Goal: Transaction & Acquisition: Book appointment/travel/reservation

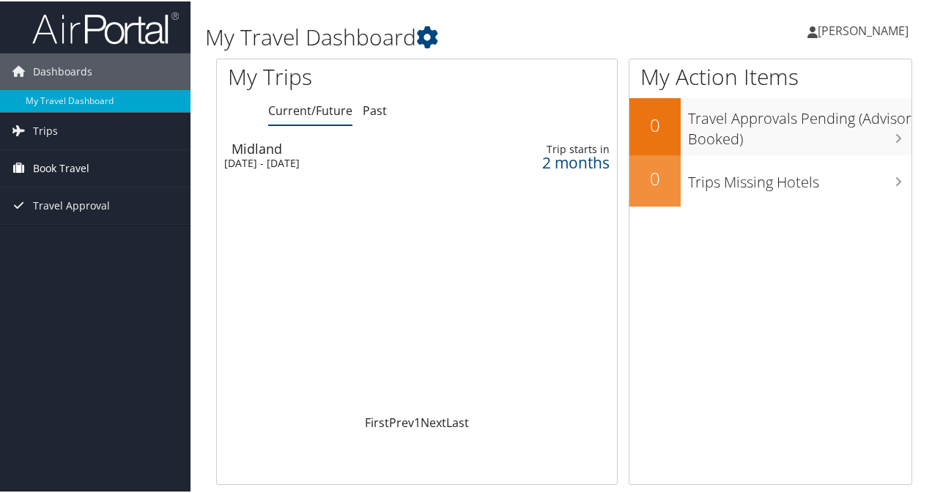
click at [60, 168] on span "Book Travel" at bounding box center [61, 167] width 56 height 37
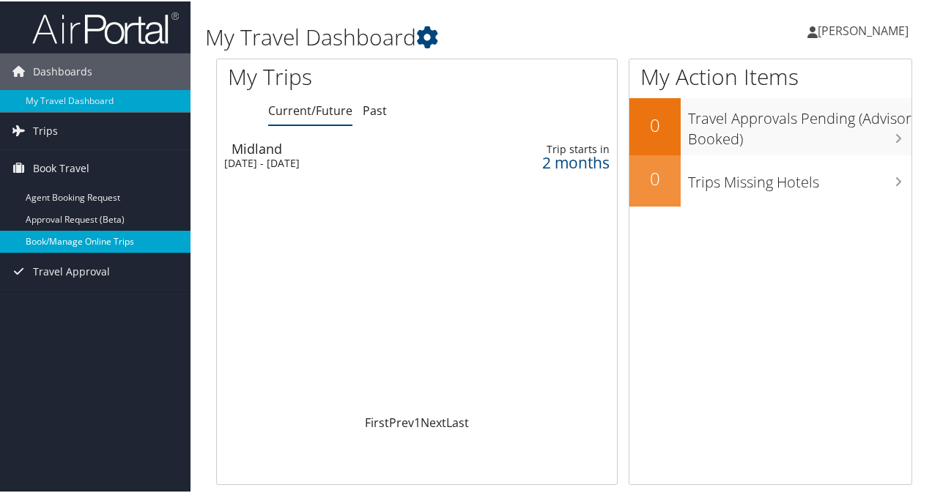
click at [72, 238] on link "Book/Manage Online Trips" at bounding box center [95, 240] width 190 height 22
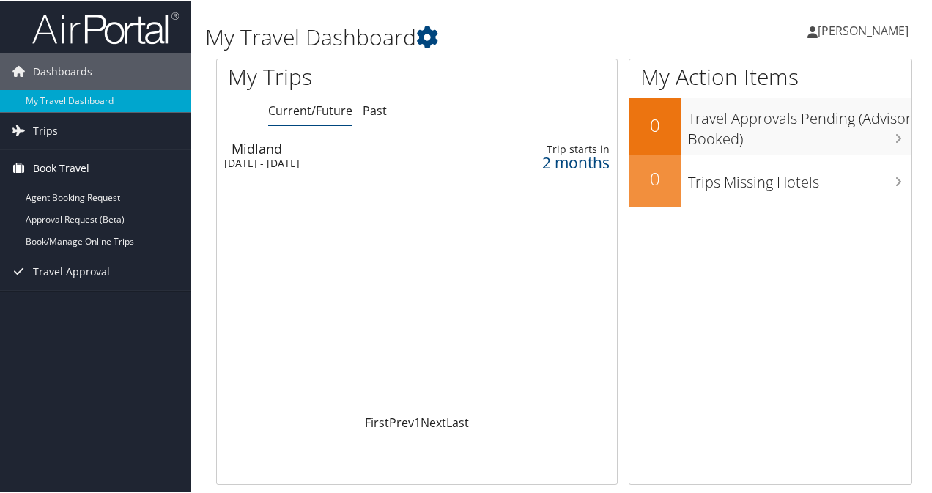
click at [68, 167] on span "Book Travel" at bounding box center [61, 167] width 56 height 37
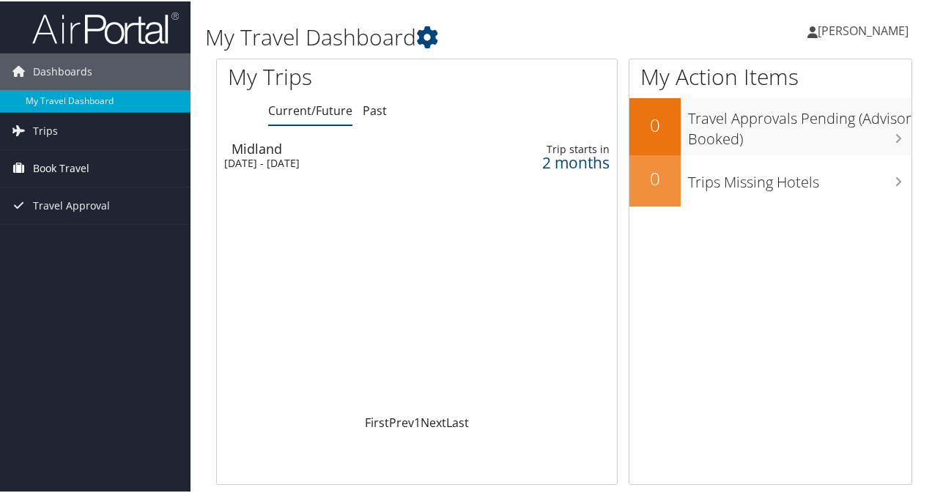
click at [68, 167] on span "Book Travel" at bounding box center [61, 167] width 56 height 37
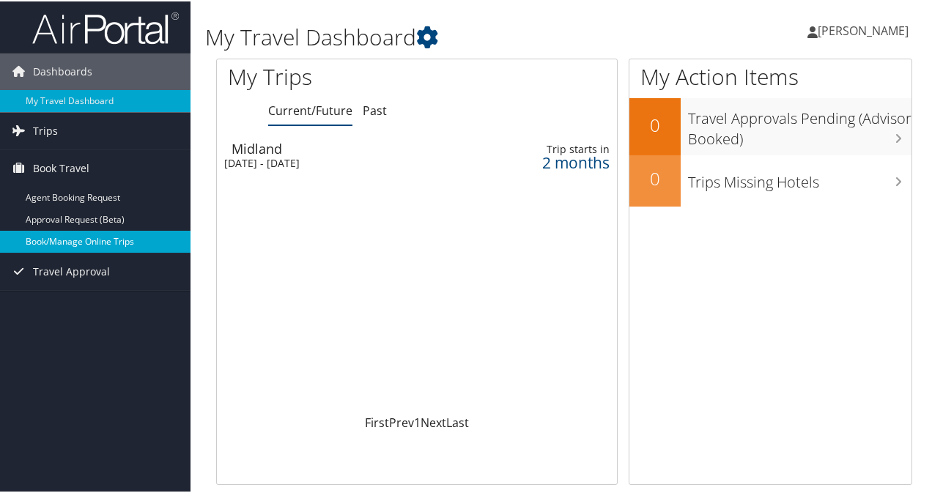
click at [78, 239] on link "Book/Manage Online Trips" at bounding box center [95, 240] width 190 height 22
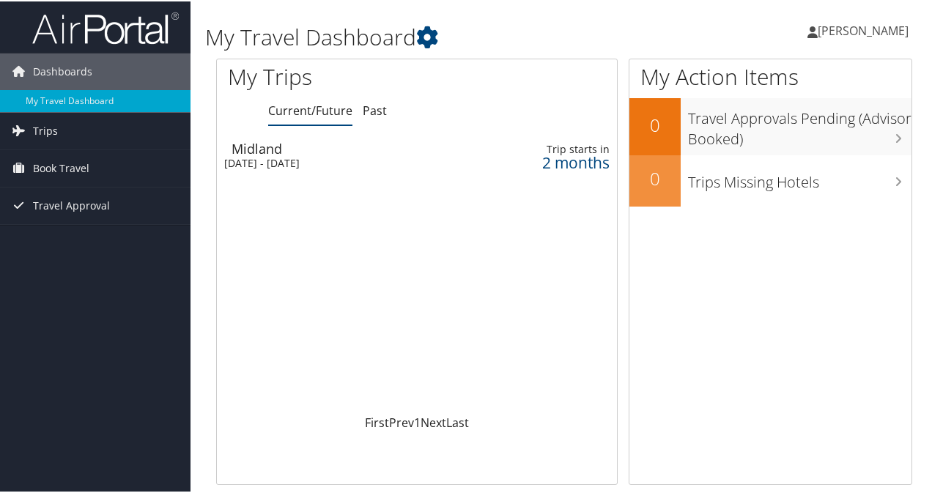
click at [818, 29] on span "[PERSON_NAME]" at bounding box center [863, 29] width 91 height 16
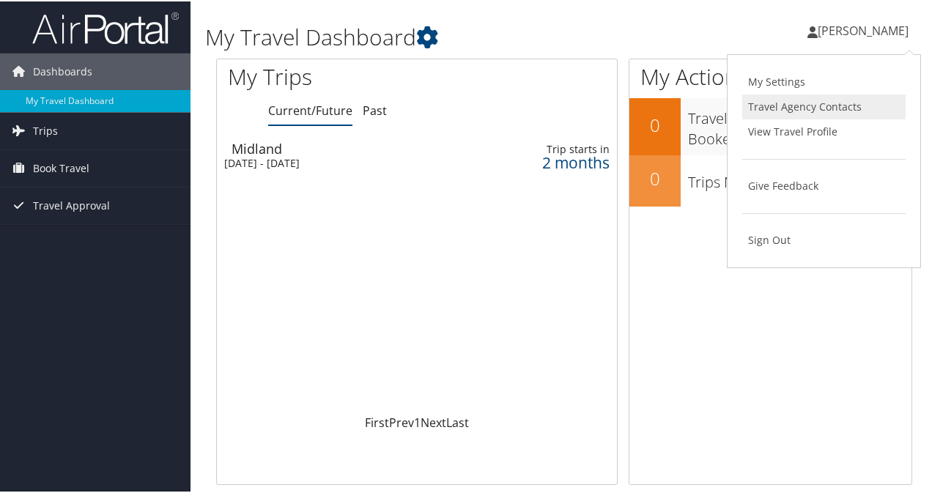
click at [774, 104] on link "Travel Agency Contacts" at bounding box center [823, 105] width 163 height 25
